Goal: Task Accomplishment & Management: Complete application form

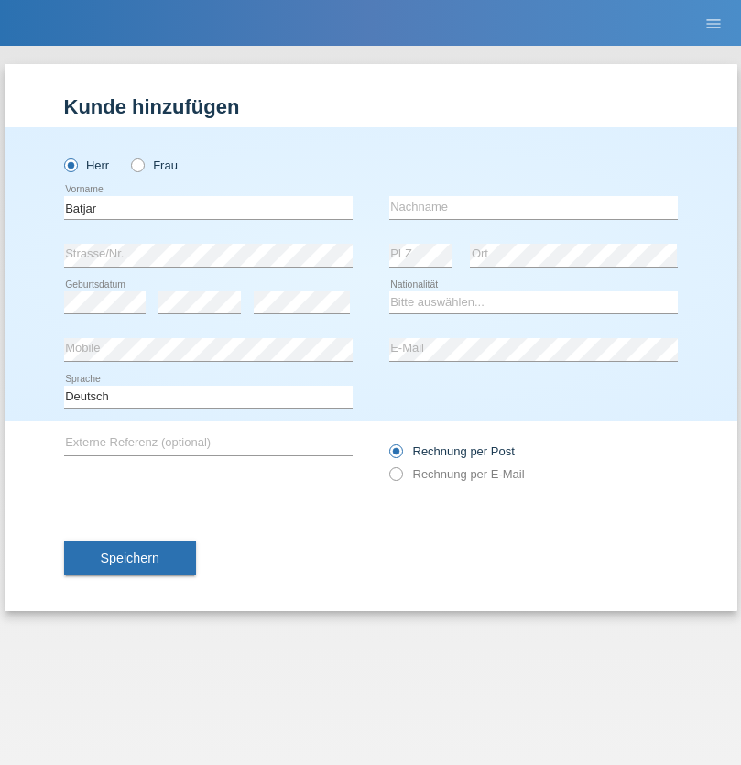
type input "Batjar"
click at [533, 207] on input "text" at bounding box center [533, 207] width 288 height 23
type input "Kalanderi"
select select "AT"
select select "C"
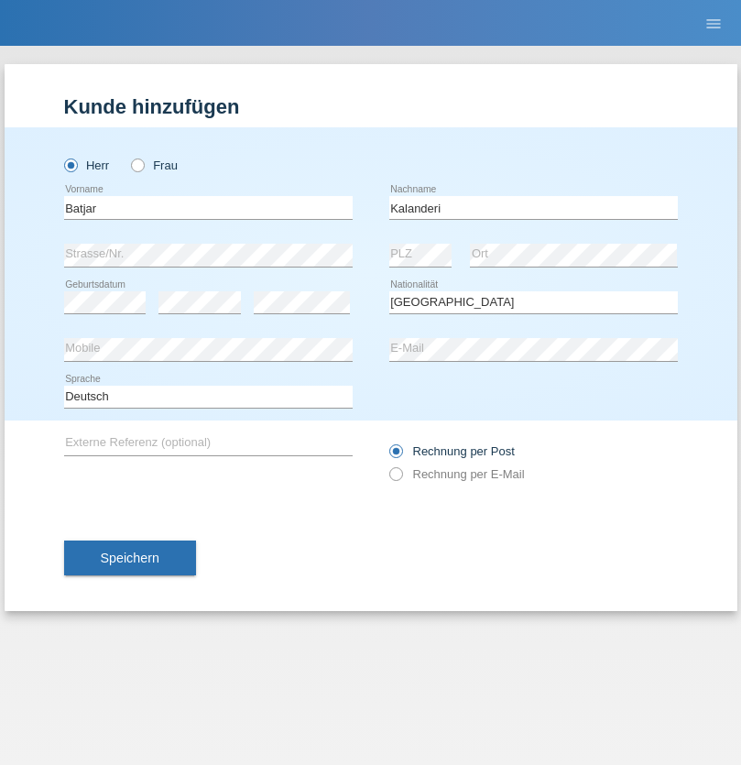
select select "08"
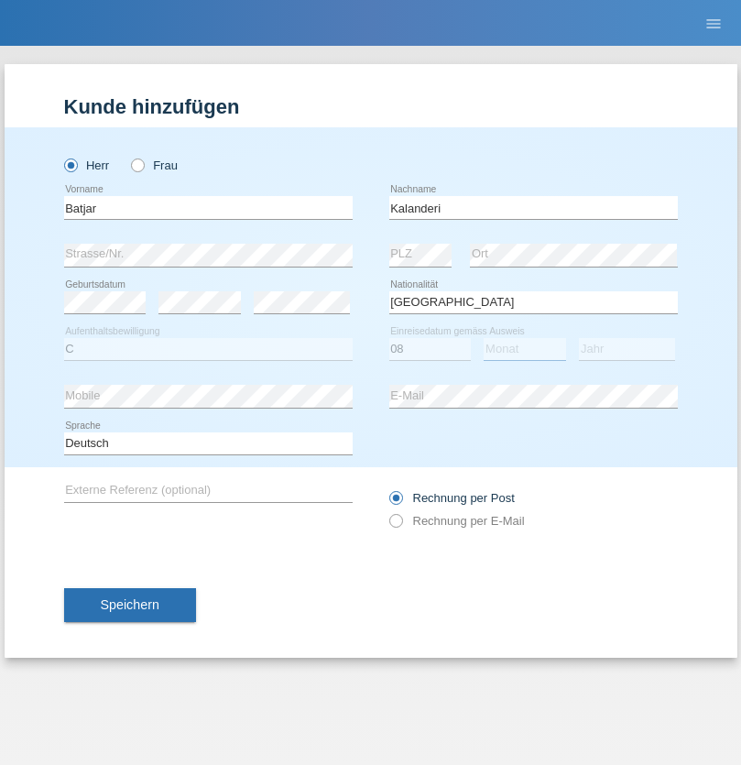
select select "02"
select select "2021"
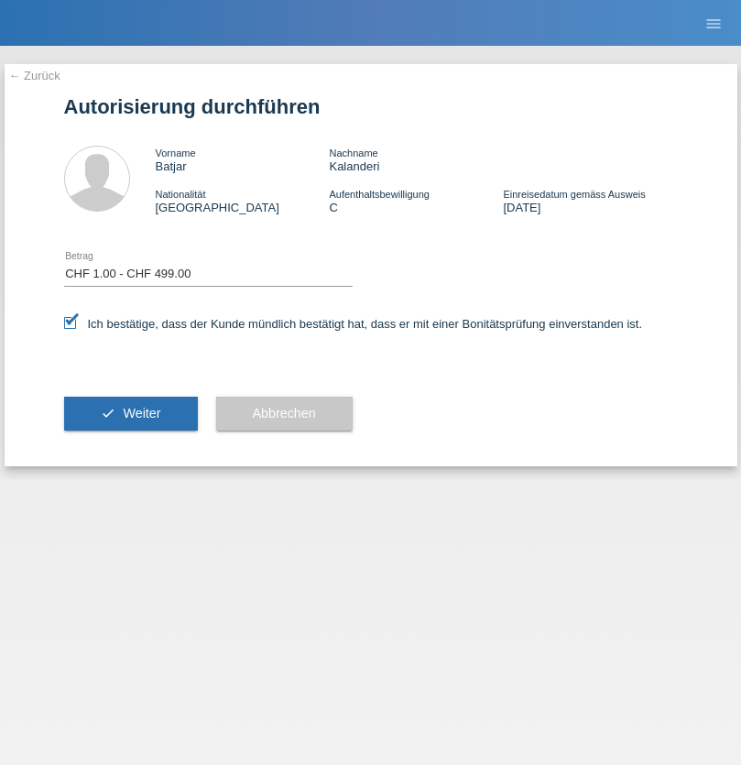
select select "1"
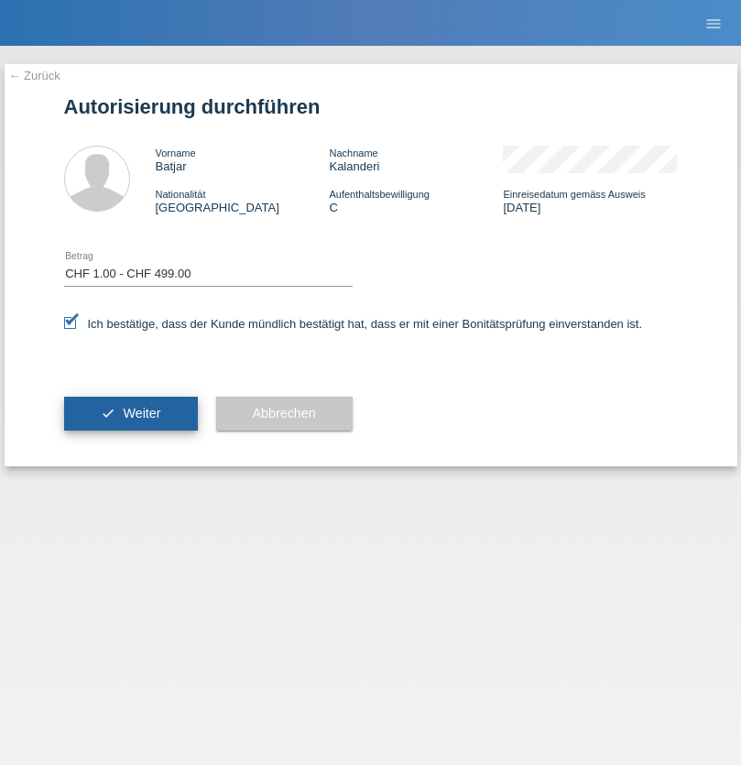
click at [130, 413] on span "Weiter" at bounding box center [142, 413] width 38 height 15
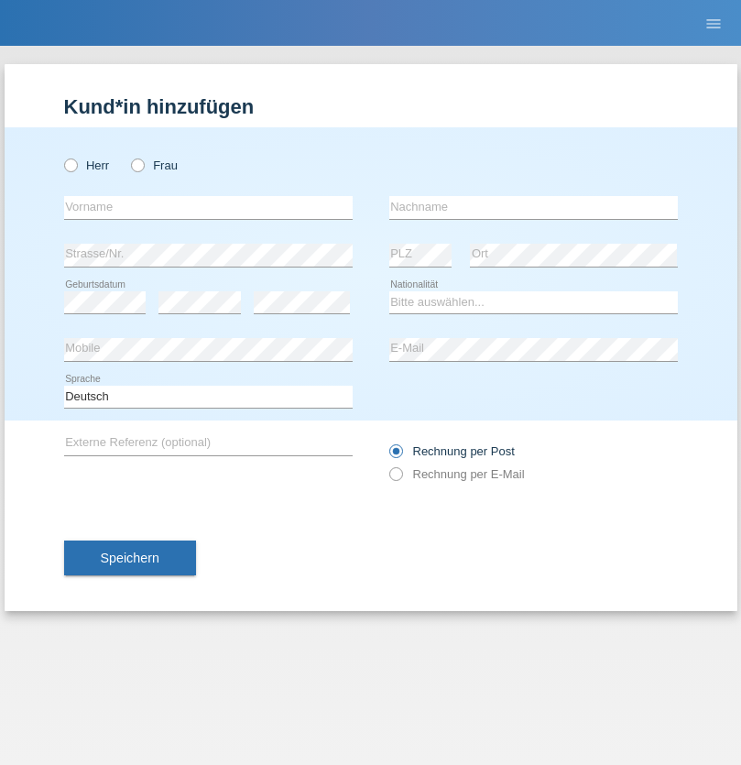
radio input "true"
click at [208, 207] on input "text" at bounding box center [208, 207] width 288 height 23
type input "Matevz"
click at [533, 207] on input "text" at bounding box center [533, 207] width 288 height 23
type input "Zontar"
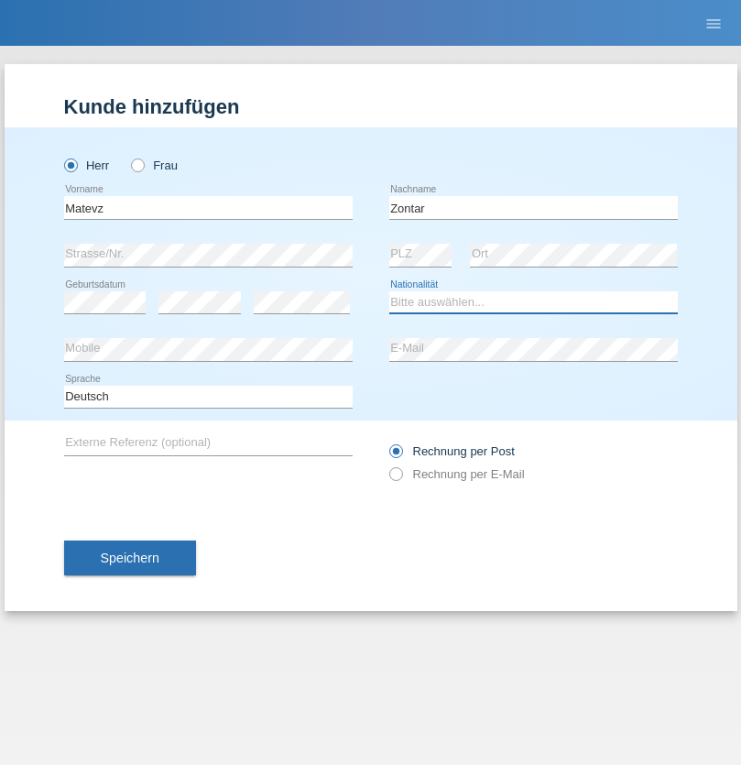
select select "SI"
select select "C"
select select "19"
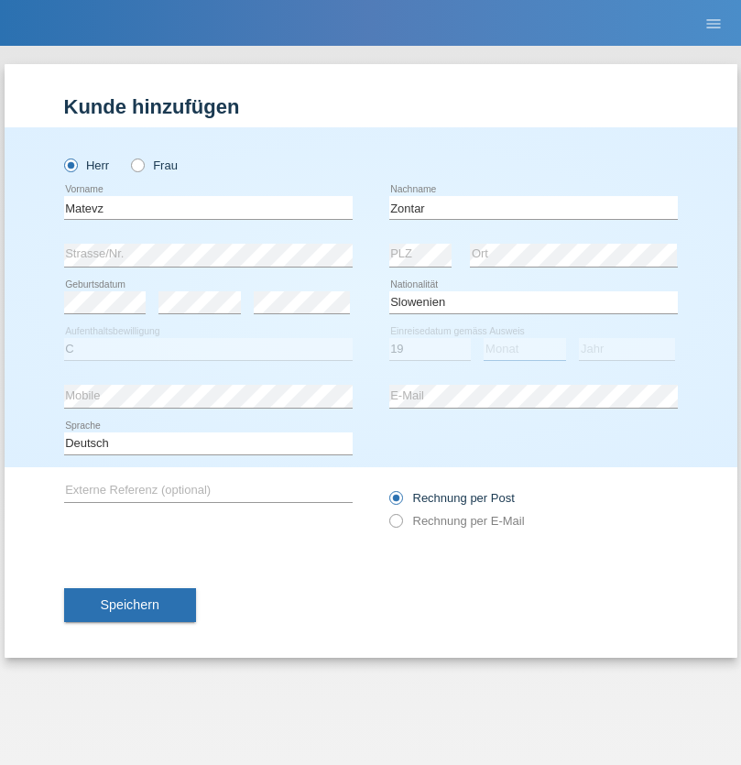
select select "04"
select select "2021"
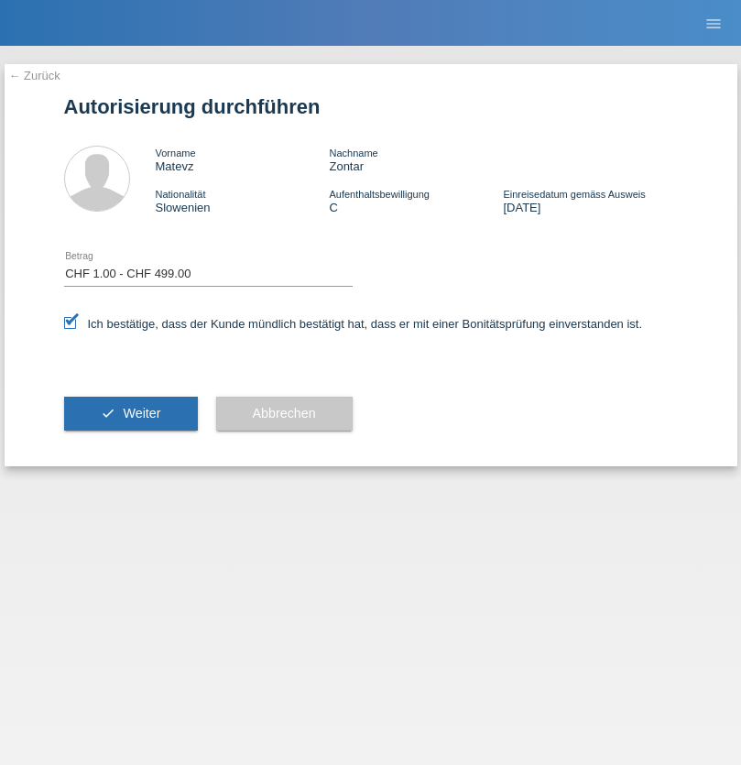
select select "1"
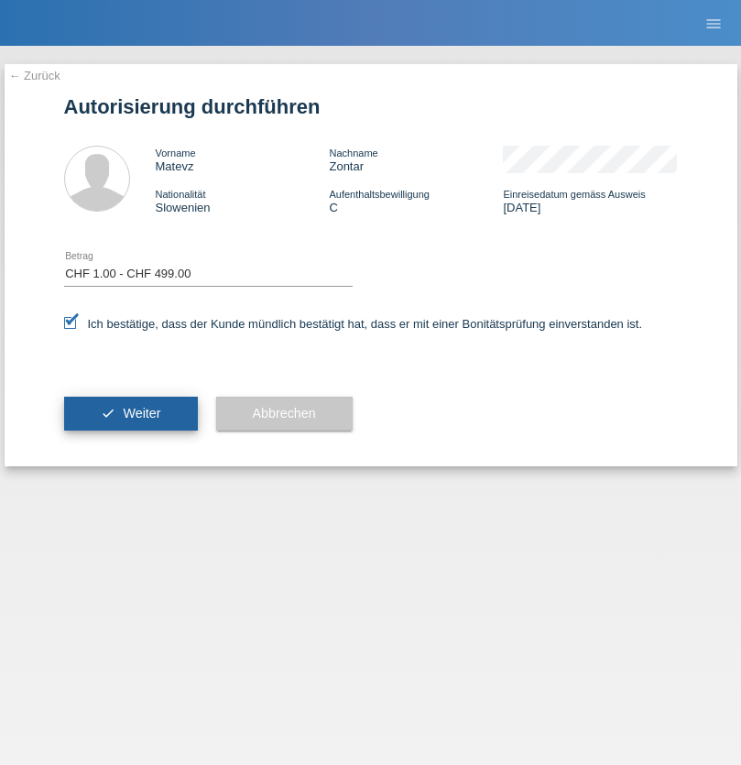
click at [130, 413] on span "Weiter" at bounding box center [142, 413] width 38 height 15
